Goal: Transaction & Acquisition: Purchase product/service

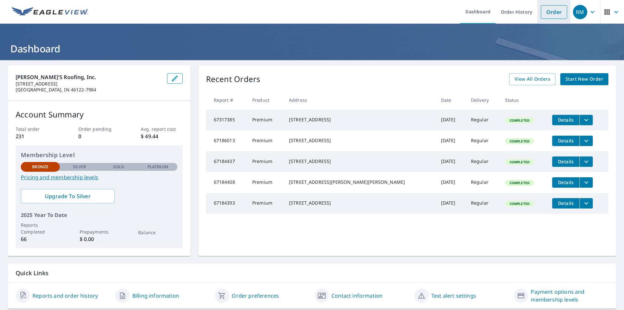
click at [549, 15] on link "Order" at bounding box center [554, 12] width 26 height 14
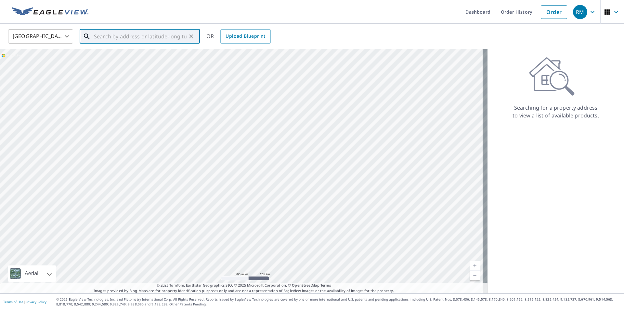
click at [100, 37] on input "text" at bounding box center [140, 36] width 93 height 18
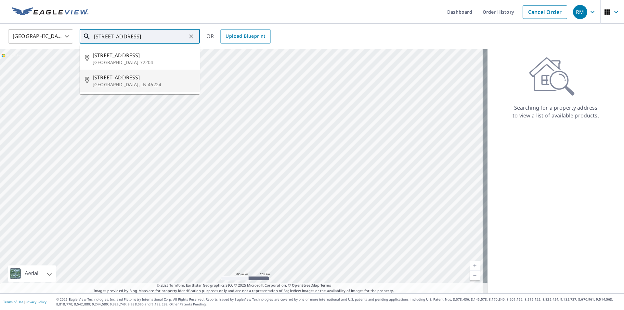
click at [107, 81] on span "[STREET_ADDRESS]" at bounding box center [144, 77] width 102 height 8
type input "[STREET_ADDRESS]"
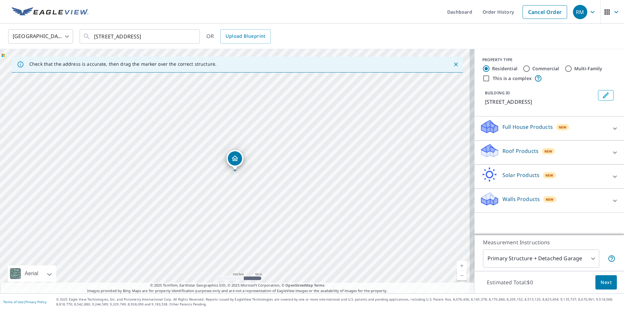
click at [517, 148] on p "Roof Products" at bounding box center [520, 151] width 36 height 8
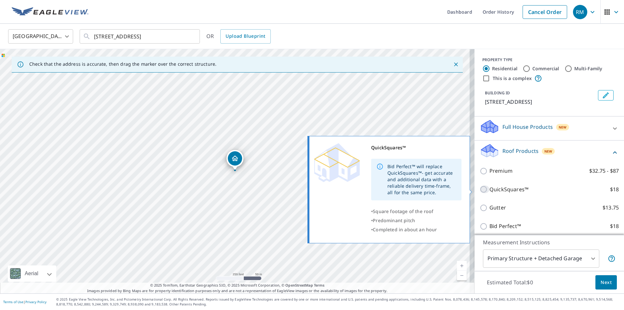
click at [480, 188] on input "QuickSquares™ $18" at bounding box center [485, 189] width 10 height 8
checkbox input "true"
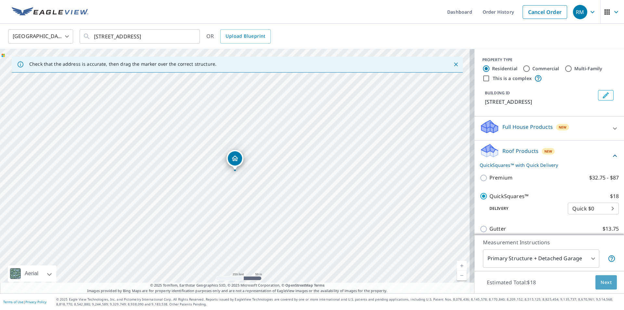
click at [603, 280] on span "Next" at bounding box center [606, 282] width 11 height 8
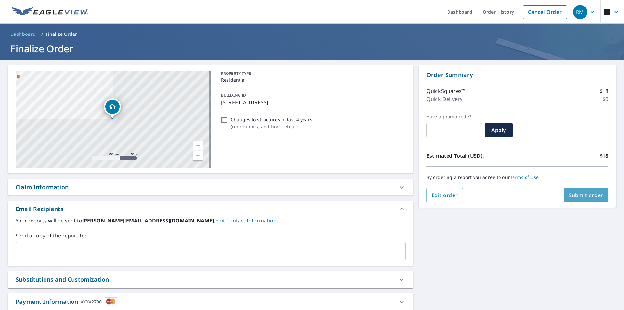
click at [579, 195] on span "Submit order" at bounding box center [586, 194] width 35 height 7
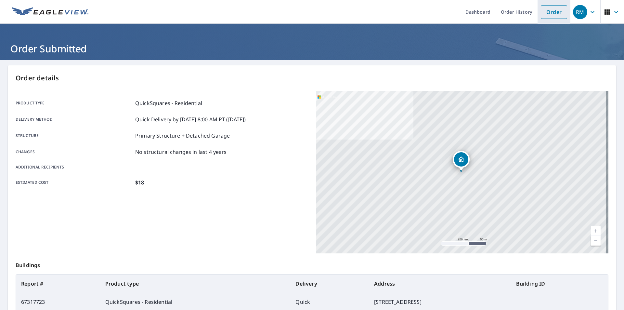
click at [550, 10] on link "Order" at bounding box center [554, 12] width 26 height 14
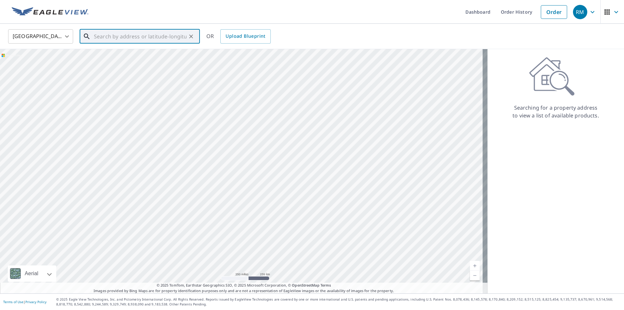
click at [119, 39] on input "text" at bounding box center [140, 36] width 93 height 18
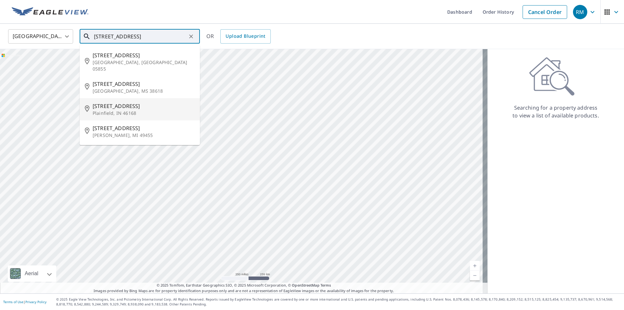
click at [105, 110] on p "Plainfield, IN 46168" at bounding box center [144, 113] width 102 height 6
type input "[STREET_ADDRESS]"
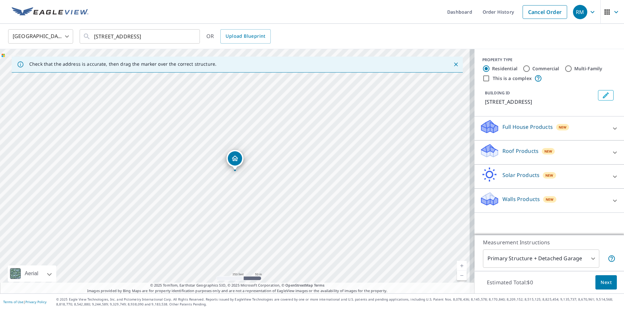
click at [544, 150] on span "New" at bounding box center [548, 151] width 8 height 5
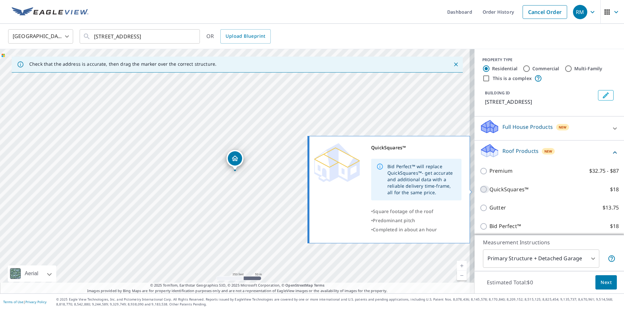
click at [480, 190] on input "QuickSquares™ $18" at bounding box center [485, 189] width 10 height 8
checkbox input "true"
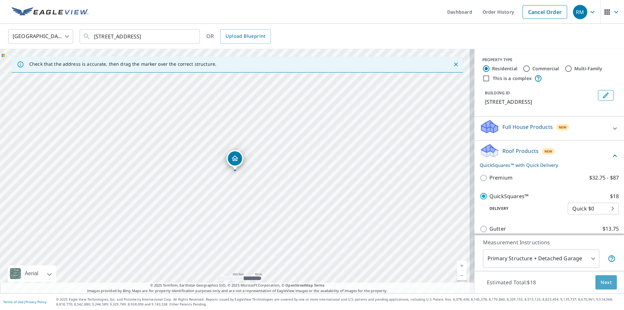
click at [601, 282] on span "Next" at bounding box center [606, 282] width 11 height 8
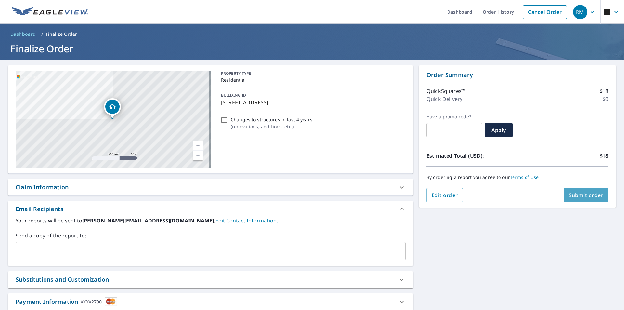
click at [589, 196] on span "Submit order" at bounding box center [586, 194] width 35 height 7
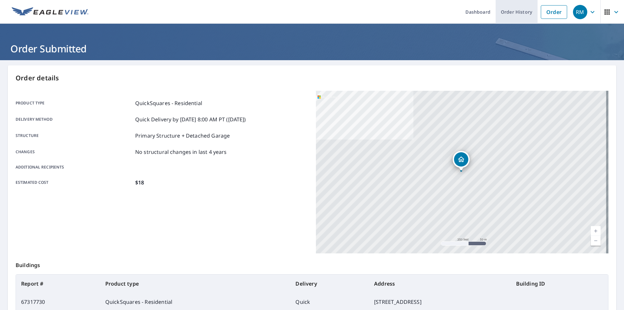
click at [508, 13] on link "Order History" at bounding box center [517, 12] width 42 height 24
